Goal: Register for event/course

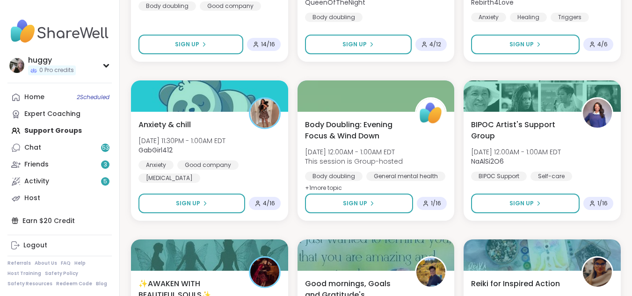
scroll to position [879, 0]
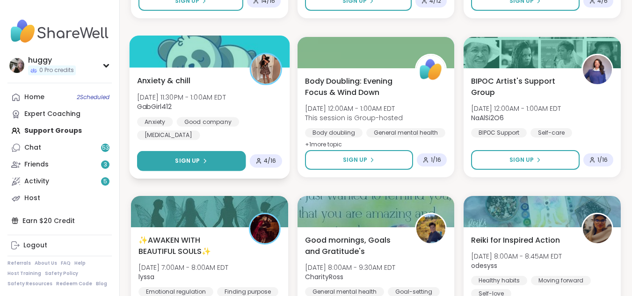
click at [225, 162] on button "Sign Up" at bounding box center [191, 161] width 109 height 20
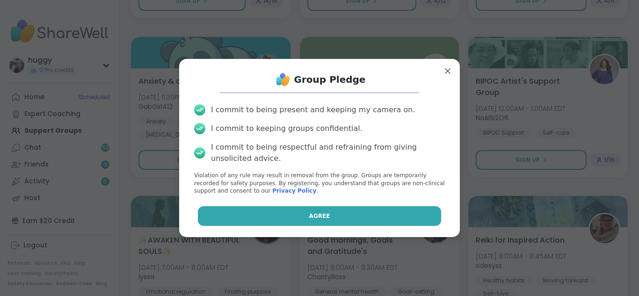
click at [290, 208] on button "Agree" at bounding box center [320, 216] width 244 height 20
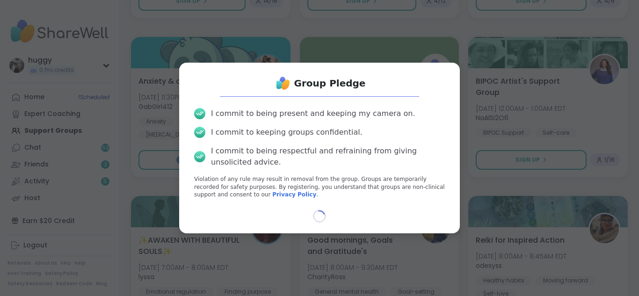
select select "**"
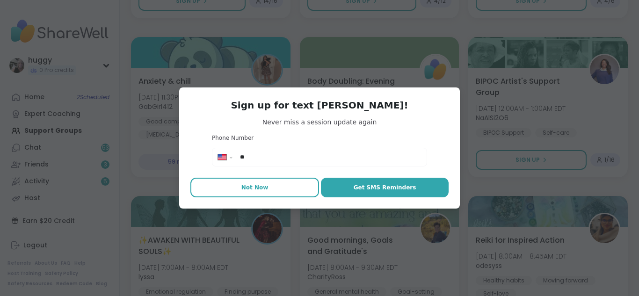
click at [298, 187] on button "Not Now" at bounding box center [254, 188] width 129 height 20
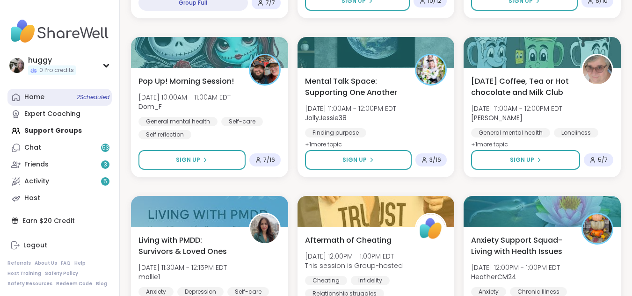
click at [33, 95] on div "Home 2 Scheduled" at bounding box center [34, 97] width 20 height 9
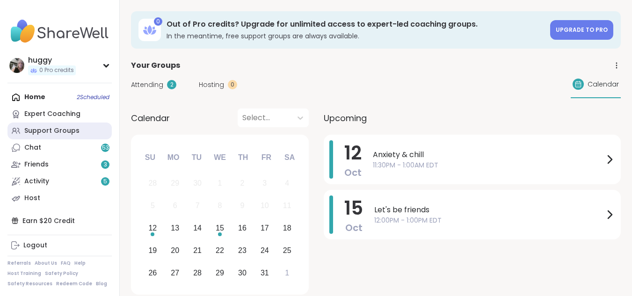
click at [42, 124] on link "Support Groups" at bounding box center [59, 131] width 104 height 17
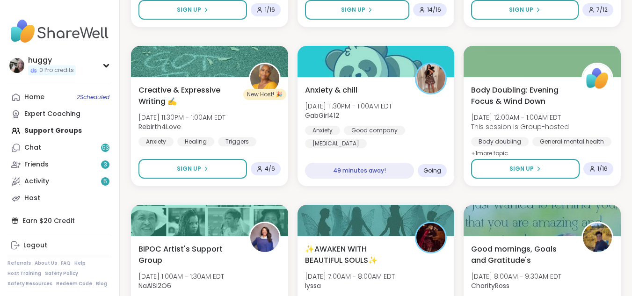
scroll to position [418, 0]
